Goal: Browse casually

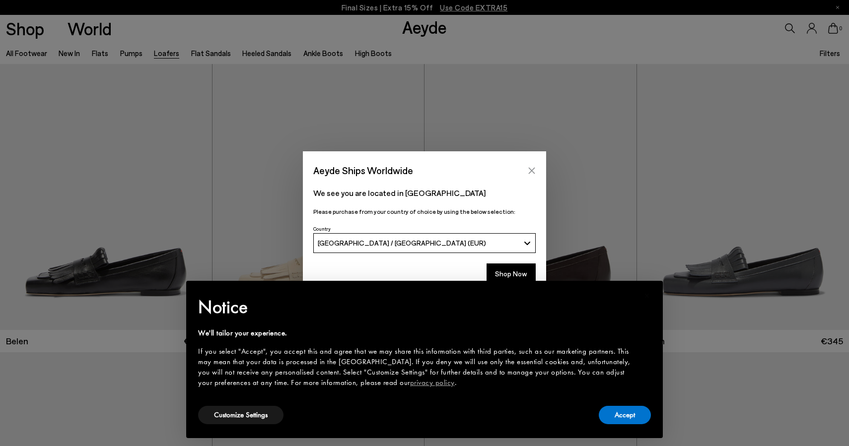
click at [536, 169] on button "Close" at bounding box center [531, 170] width 15 height 15
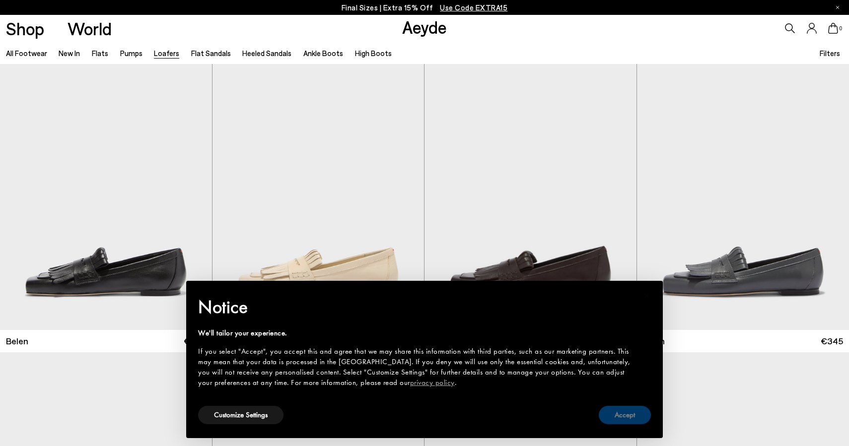
click at [635, 415] on button "Accept" at bounding box center [625, 415] width 52 height 18
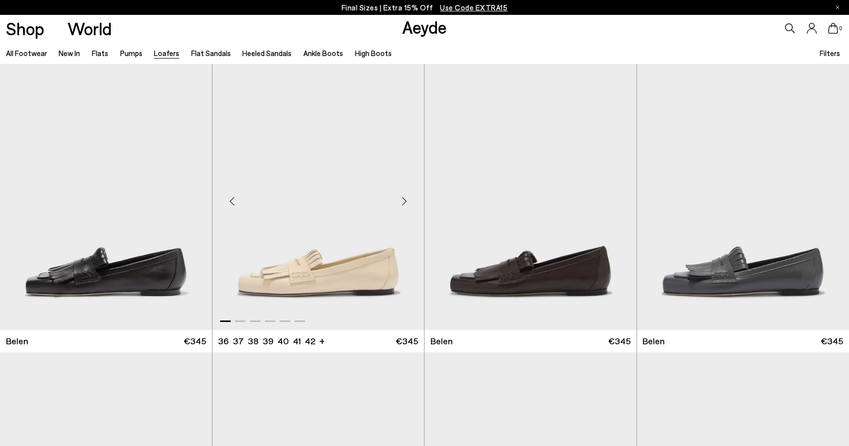
click at [406, 202] on div "Next slide" at bounding box center [404, 201] width 30 height 30
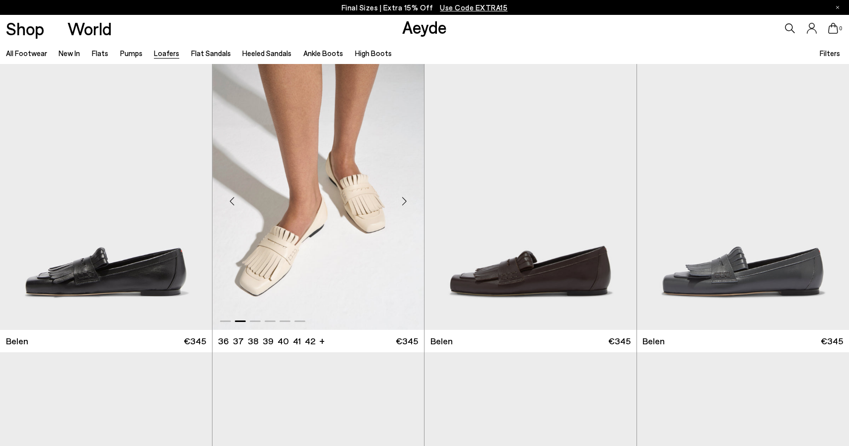
click at [406, 202] on div "Next slide" at bounding box center [404, 201] width 30 height 30
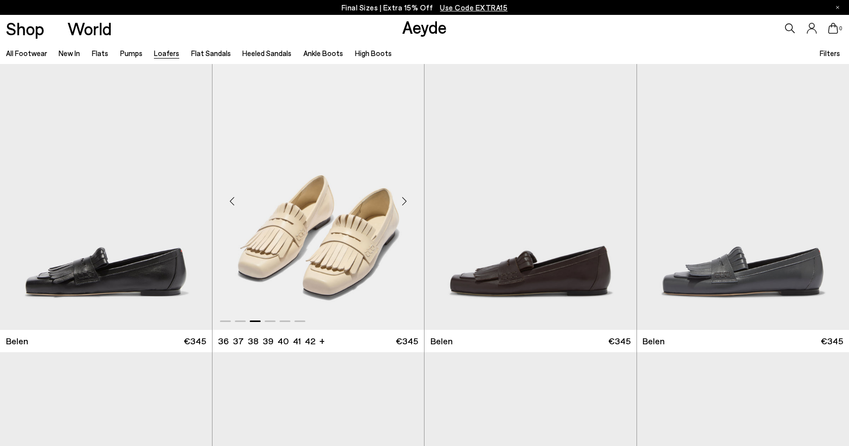
click at [406, 202] on div "Next slide" at bounding box center [404, 201] width 30 height 30
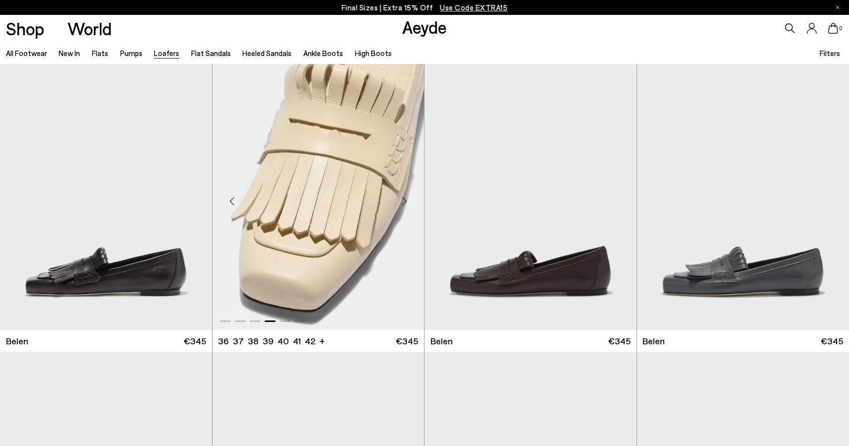
click at [406, 202] on div "Next slide" at bounding box center [404, 201] width 30 height 30
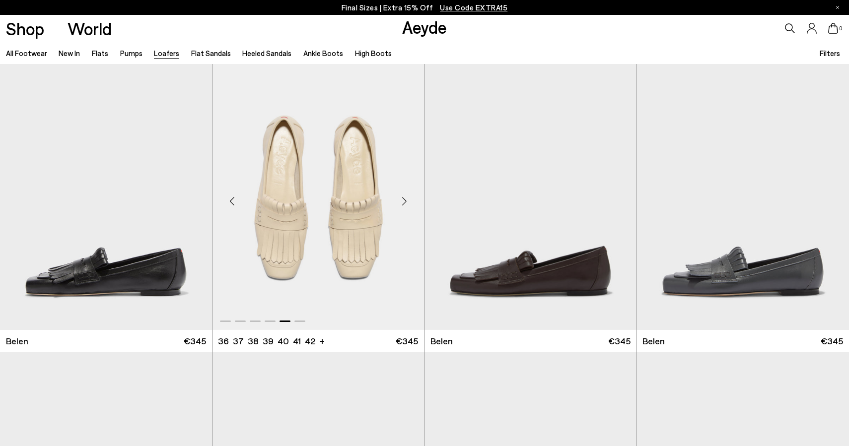
click at [406, 202] on div "Next slide" at bounding box center [404, 201] width 30 height 30
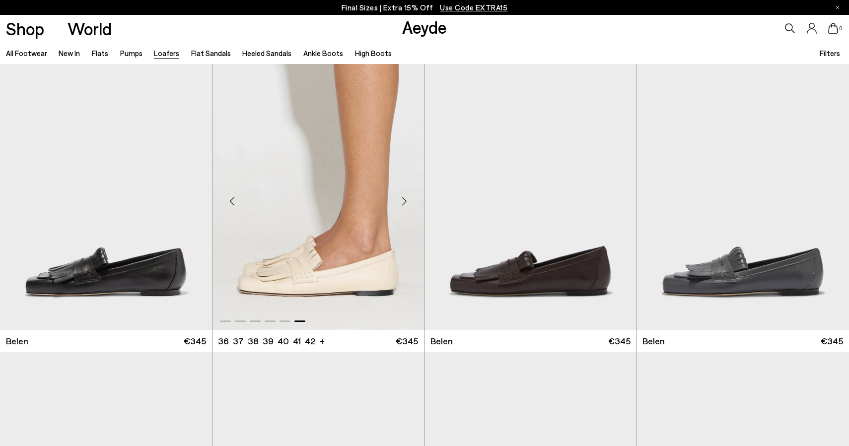
click at [406, 202] on div "Next slide" at bounding box center [404, 201] width 30 height 30
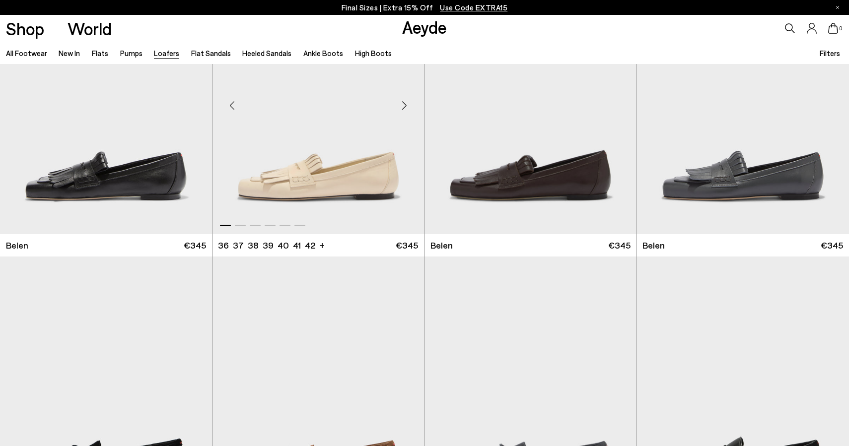
scroll to position [396, 0]
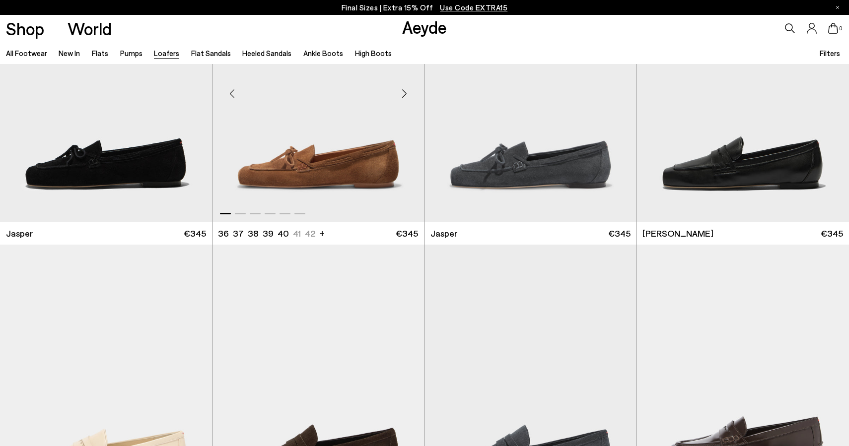
click at [410, 91] on div "Next slide" at bounding box center [404, 93] width 30 height 30
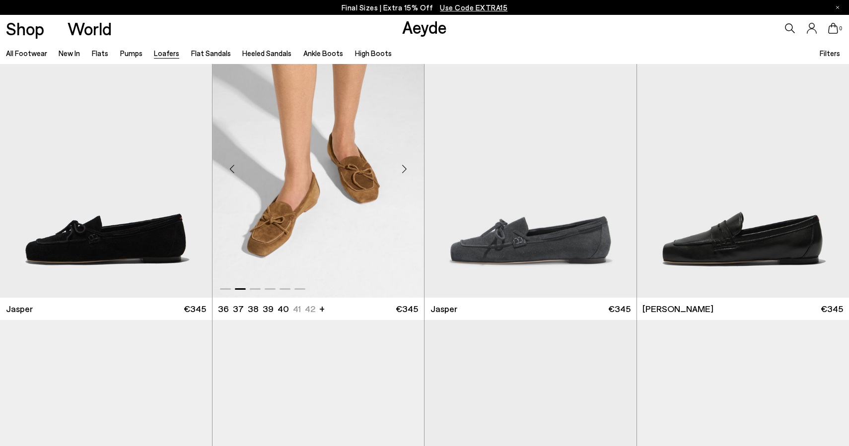
scroll to position [314, 0]
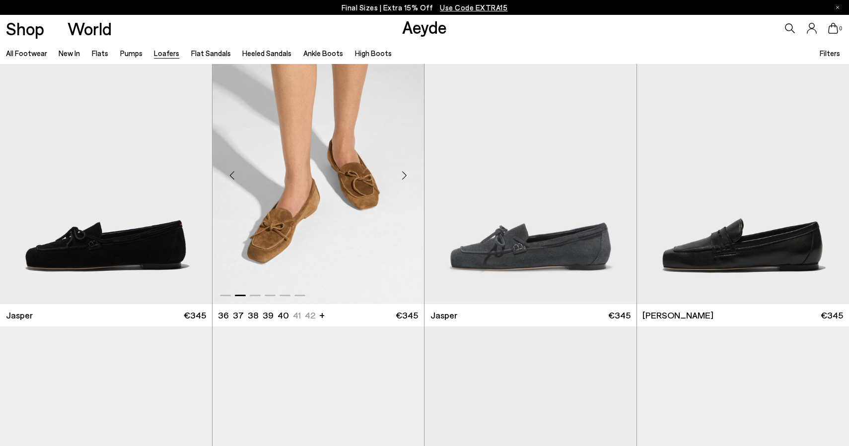
click at [409, 173] on div "Next slide" at bounding box center [404, 175] width 30 height 30
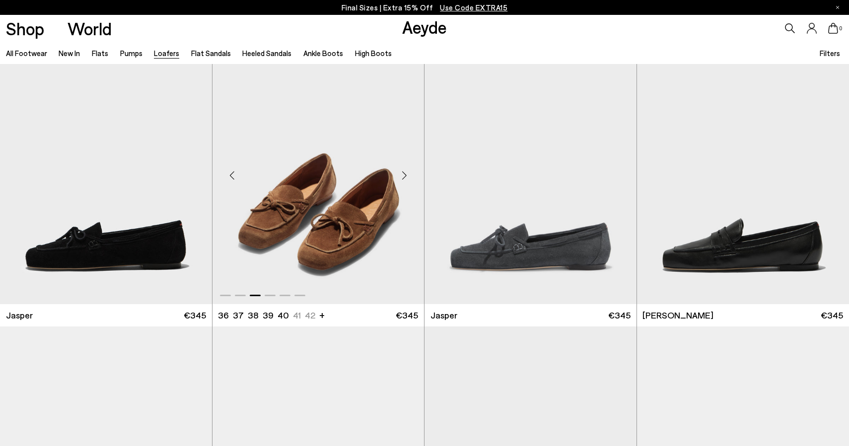
click at [409, 173] on div "Next slide" at bounding box center [404, 175] width 30 height 30
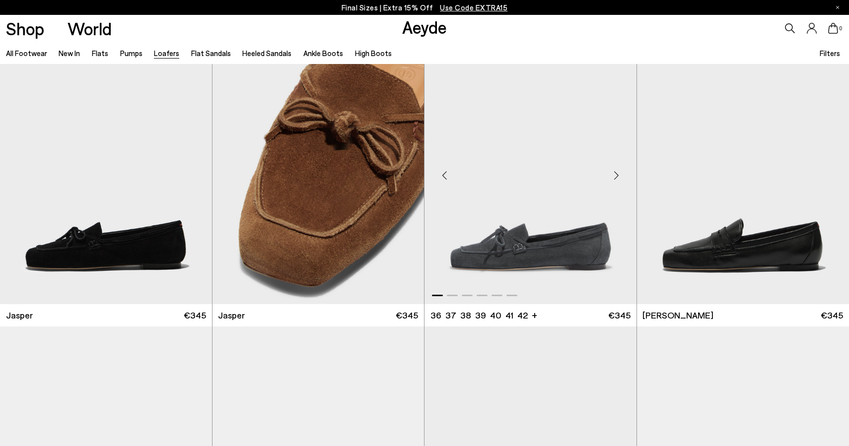
click at [617, 179] on div "Next slide" at bounding box center [617, 175] width 30 height 30
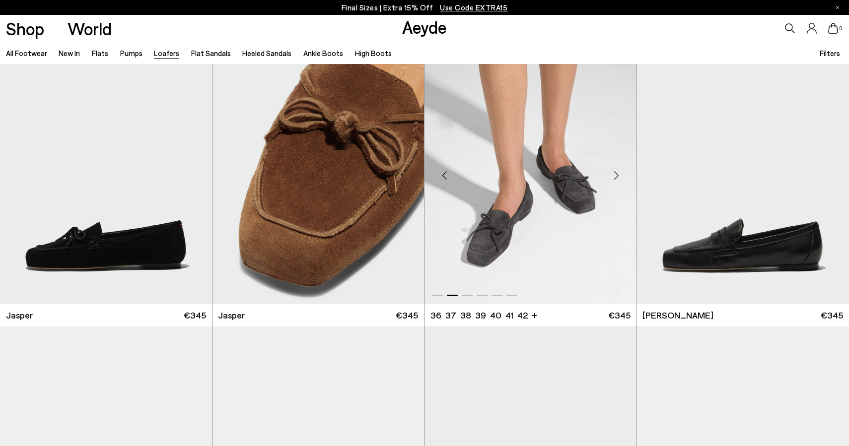
click at [617, 179] on div "Next slide" at bounding box center [617, 175] width 30 height 30
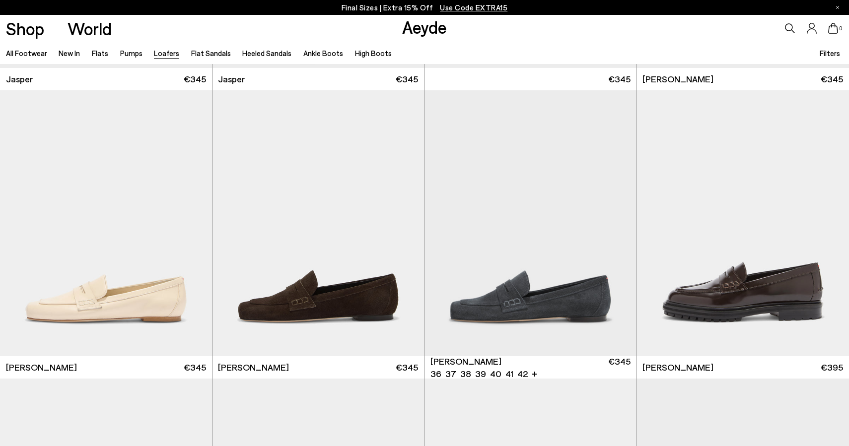
scroll to position [578, 0]
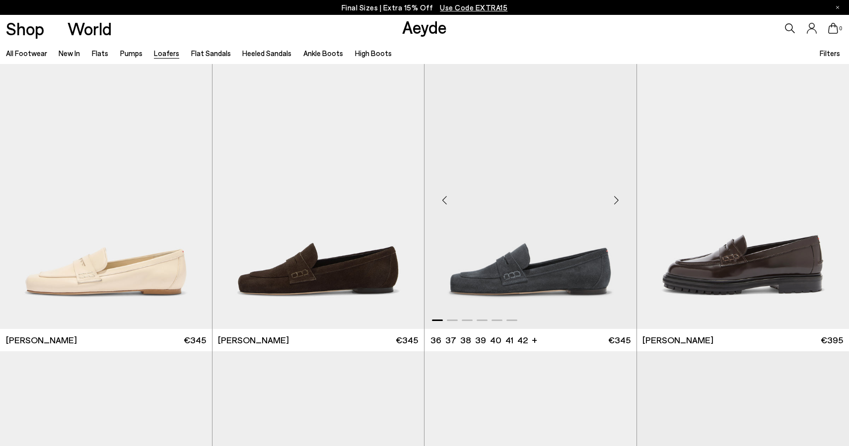
click at [617, 205] on div "Next slide" at bounding box center [617, 200] width 30 height 30
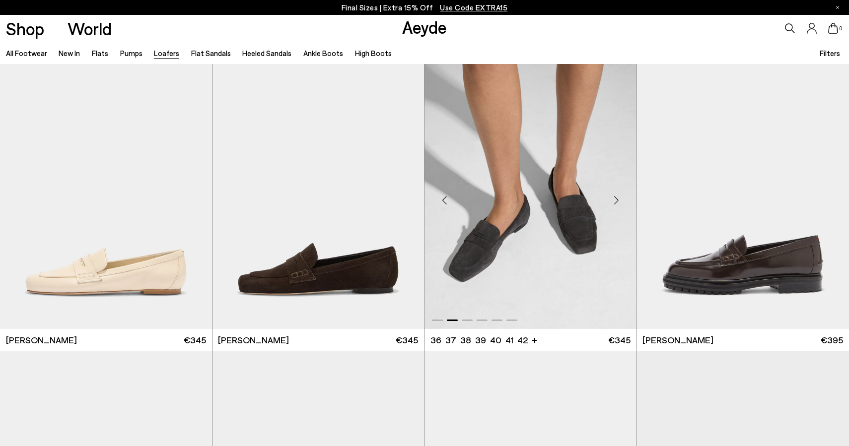
click at [617, 205] on div "Next slide" at bounding box center [617, 200] width 30 height 30
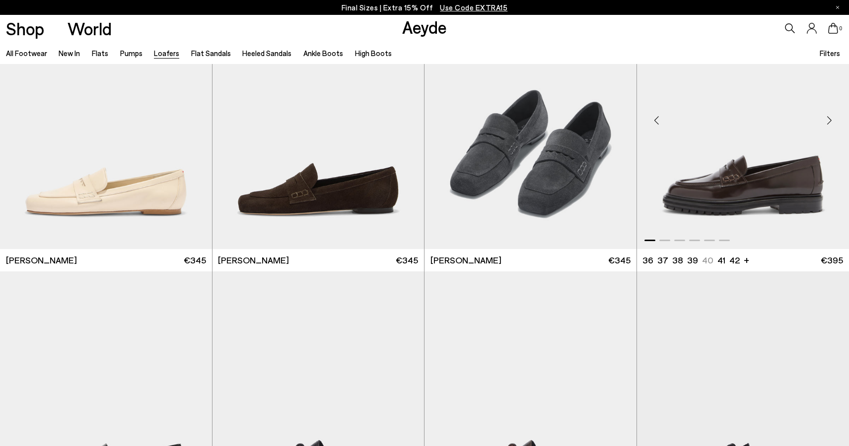
scroll to position [889, 0]
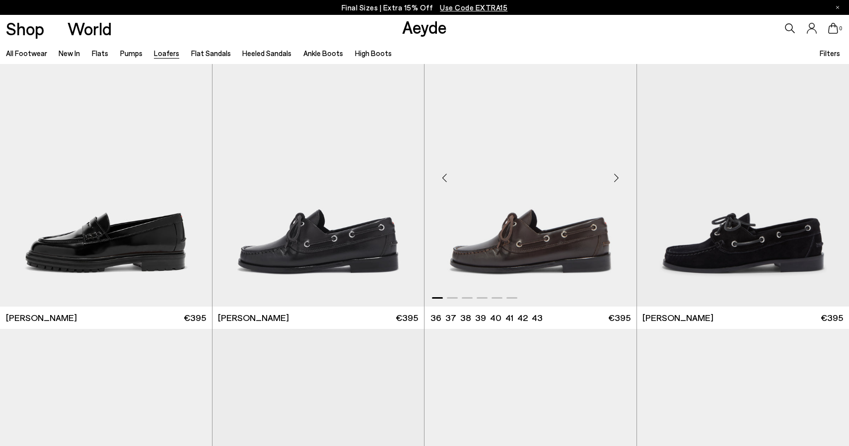
click at [618, 181] on div "Next slide" at bounding box center [617, 178] width 30 height 30
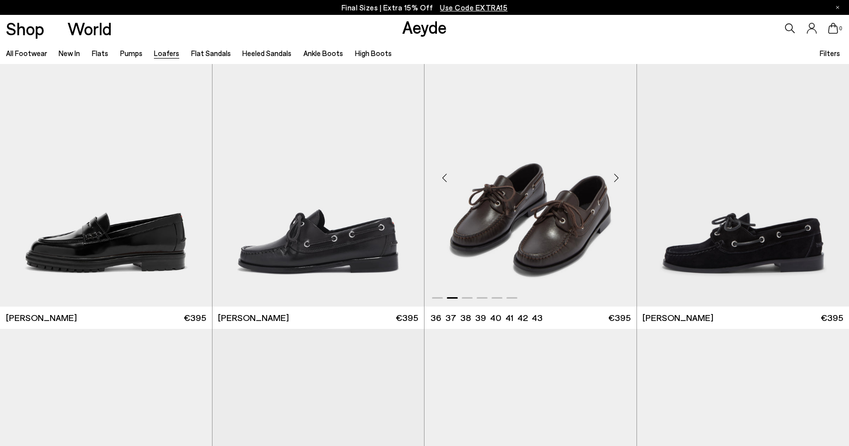
click at [618, 181] on div "Next slide" at bounding box center [617, 178] width 30 height 30
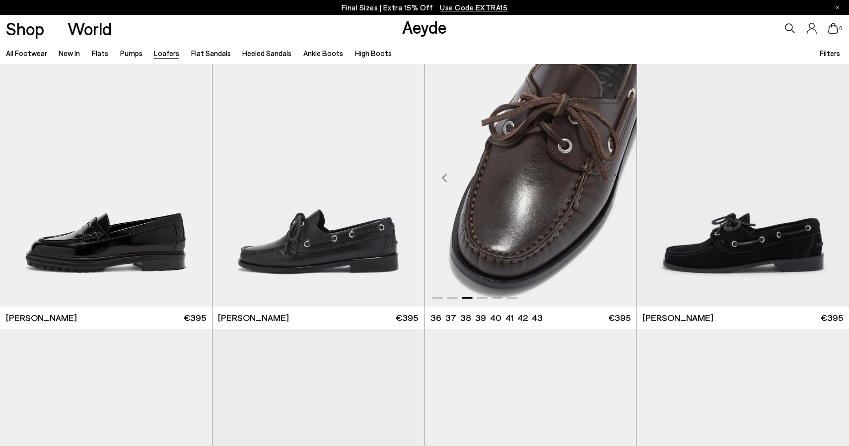
click at [618, 181] on div "Next slide" at bounding box center [617, 178] width 30 height 30
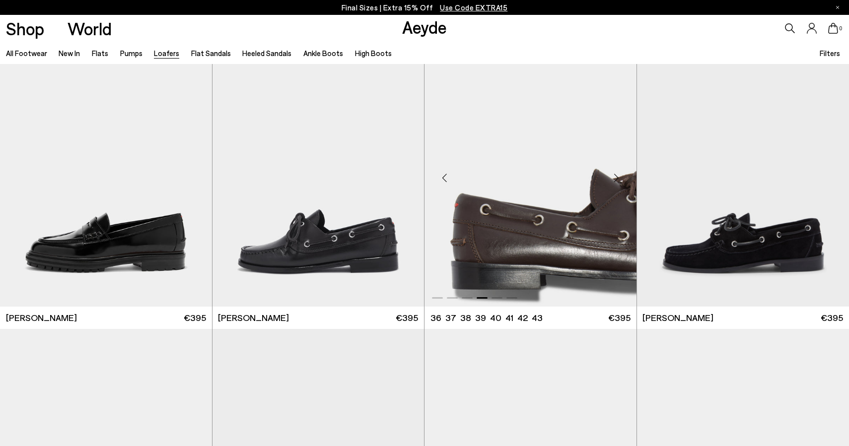
click at [618, 181] on div "Next slide" at bounding box center [617, 178] width 30 height 30
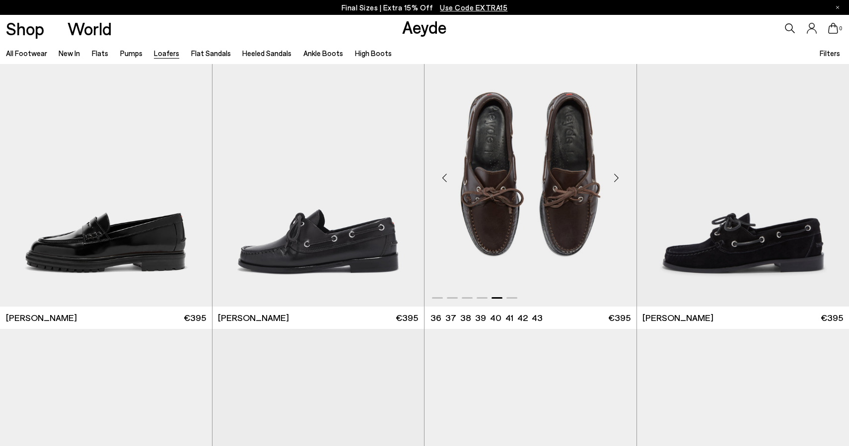
click at [618, 181] on div "Next slide" at bounding box center [617, 178] width 30 height 30
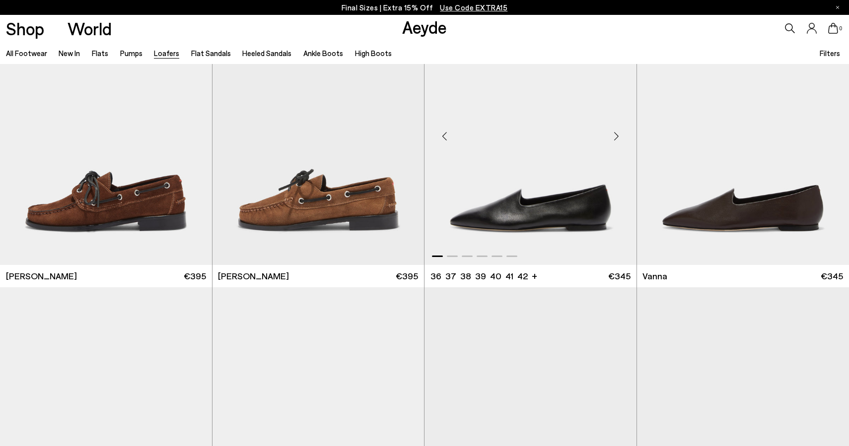
scroll to position [1510, 0]
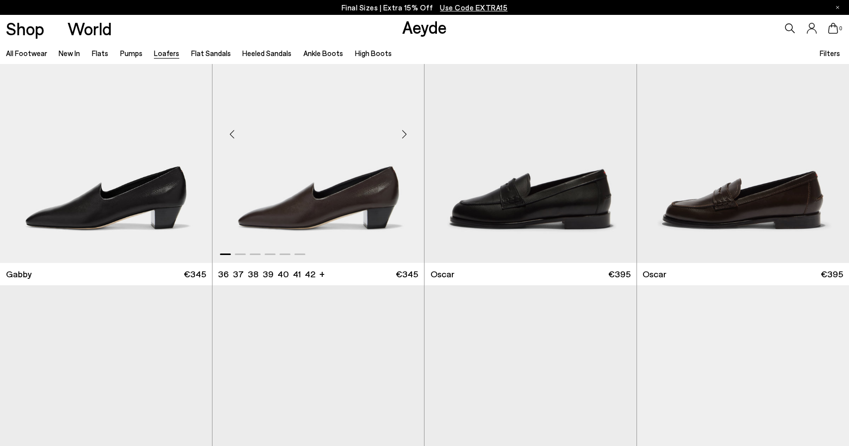
click at [405, 134] on div "Next slide" at bounding box center [404, 134] width 30 height 30
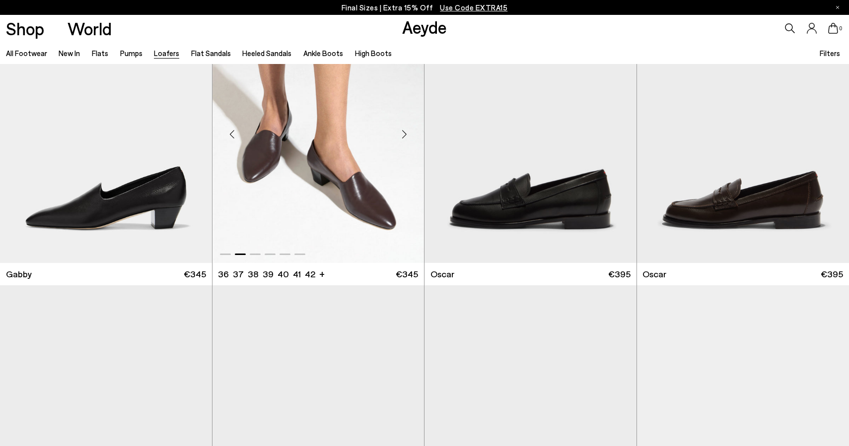
click at [405, 134] on div "Next slide" at bounding box center [404, 134] width 30 height 30
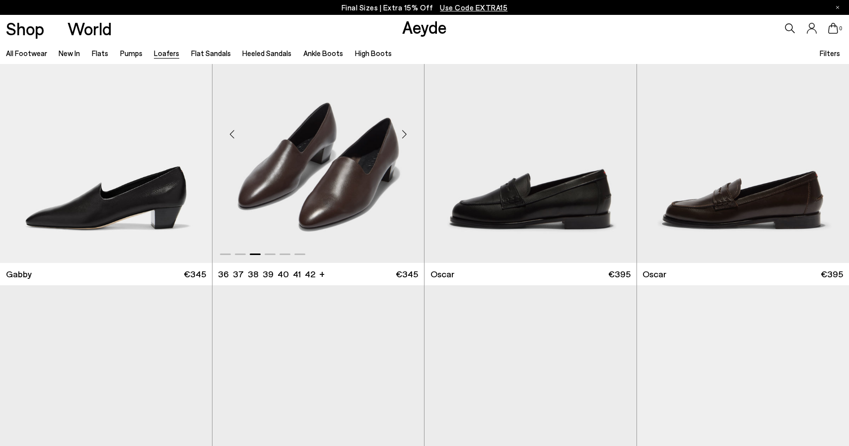
click at [405, 134] on div "Next slide" at bounding box center [404, 134] width 30 height 30
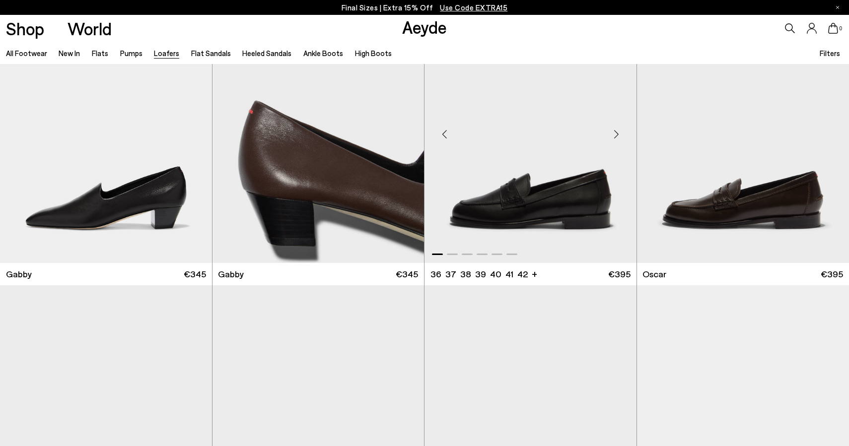
click at [616, 133] on div "Next slide" at bounding box center [617, 134] width 30 height 30
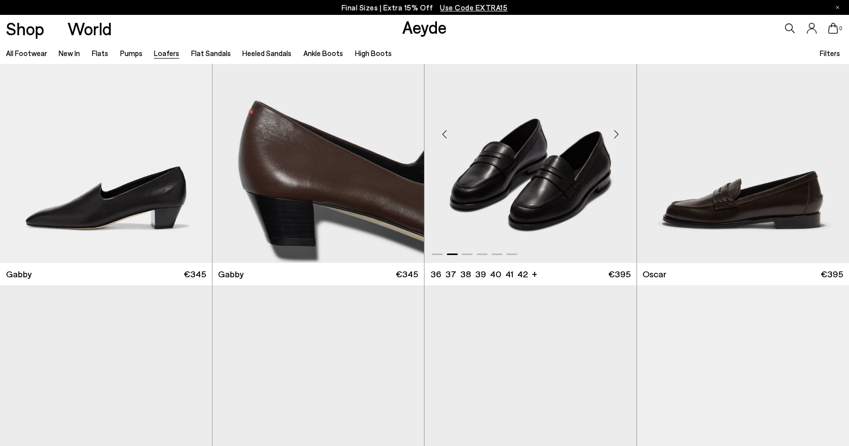
click at [616, 133] on div "Next slide" at bounding box center [617, 134] width 30 height 30
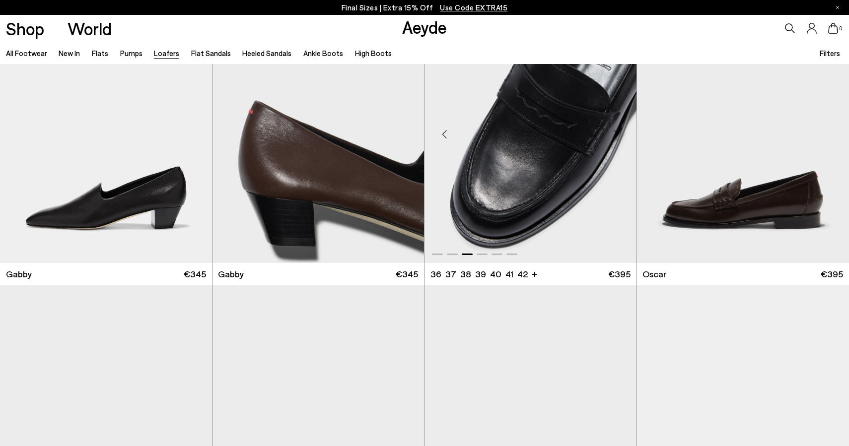
click at [616, 133] on div "Next slide" at bounding box center [617, 134] width 30 height 30
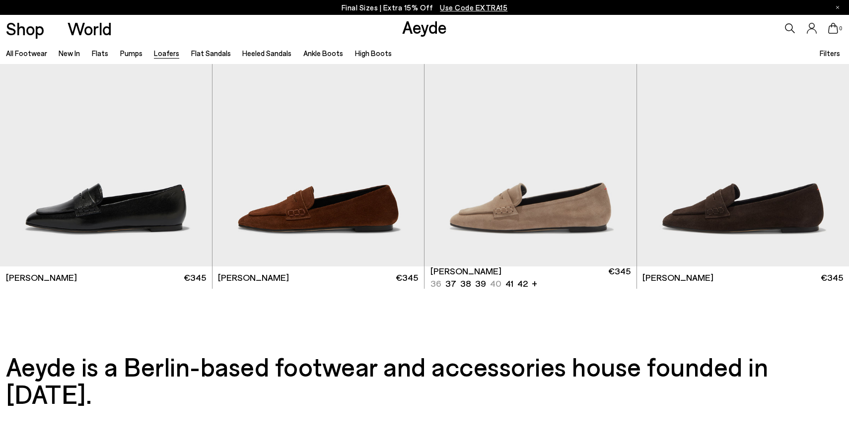
scroll to position [2277, 0]
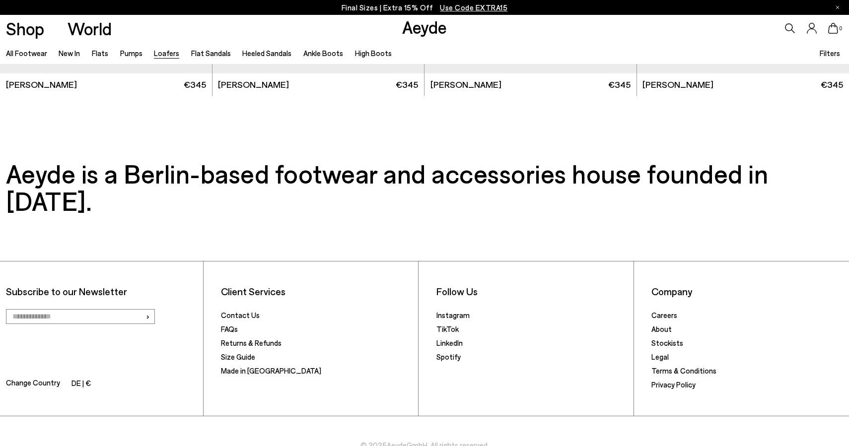
click at [426, 32] on link "Aeyde" at bounding box center [424, 26] width 45 height 21
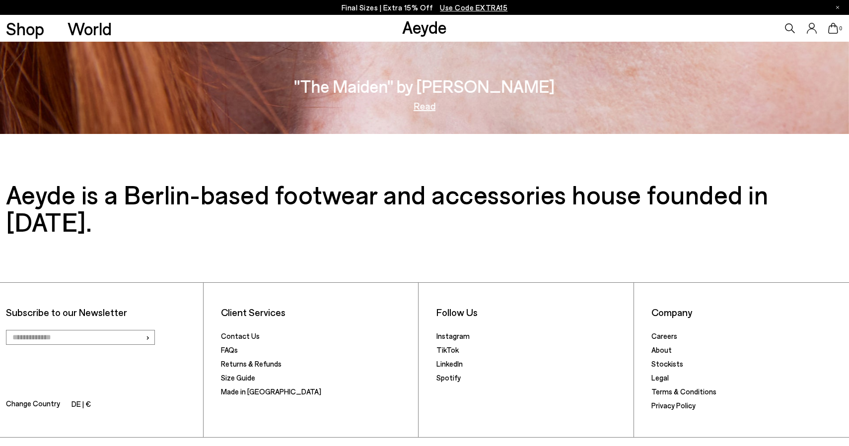
scroll to position [1941, 0]
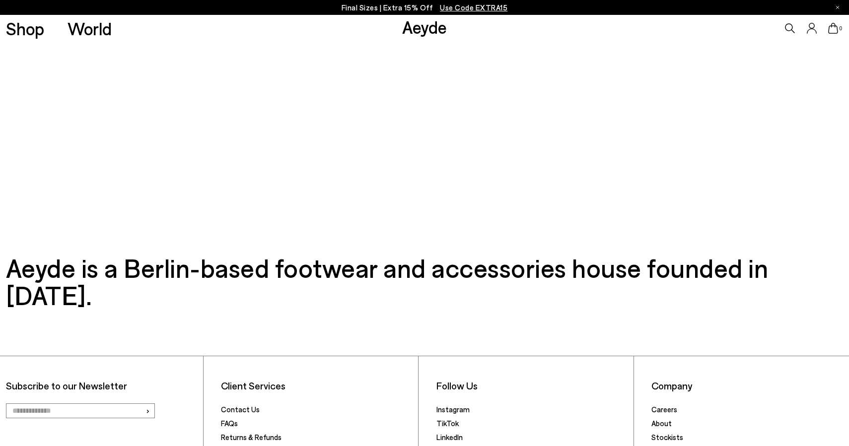
scroll to position [1694, 0]
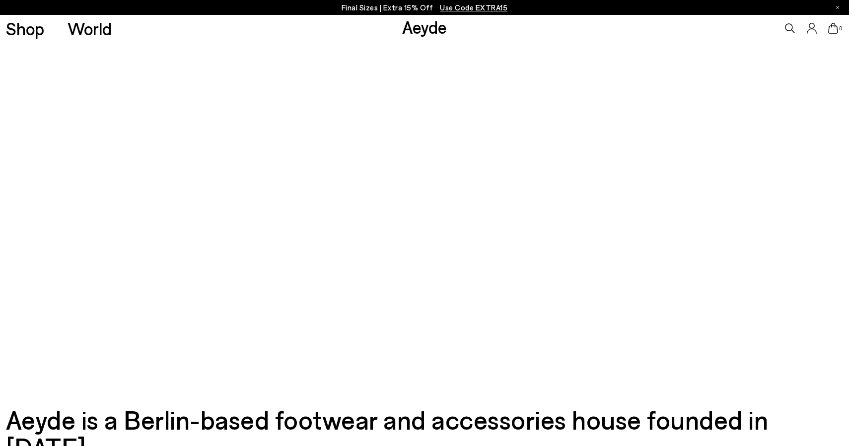
click at [835, 118] on icon "Next slide" at bounding box center [833, 119] width 5 height 11
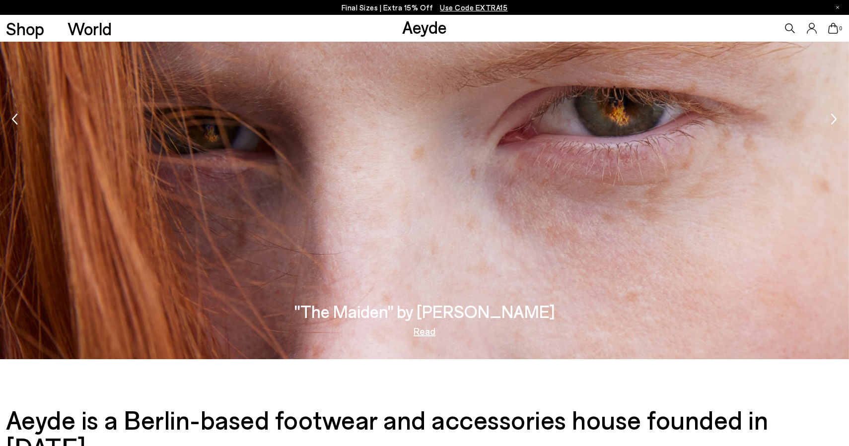
click at [531, 174] on img "1 / 2" at bounding box center [424, 121] width 849 height 478
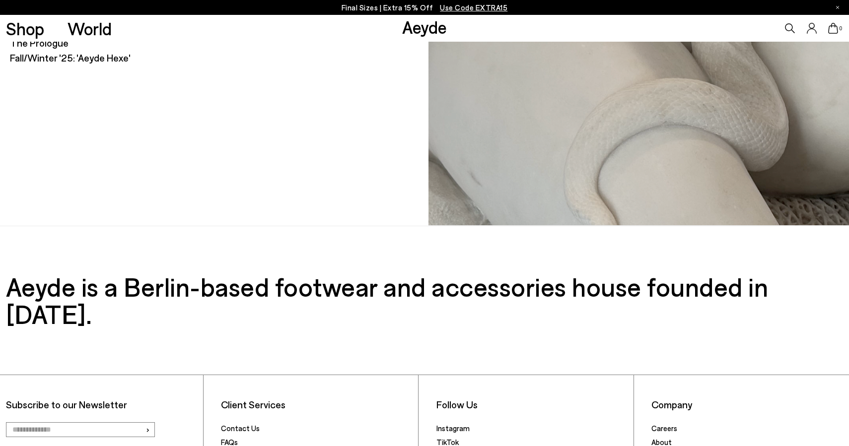
scroll to position [3590, 0]
